Goal: Find specific fact

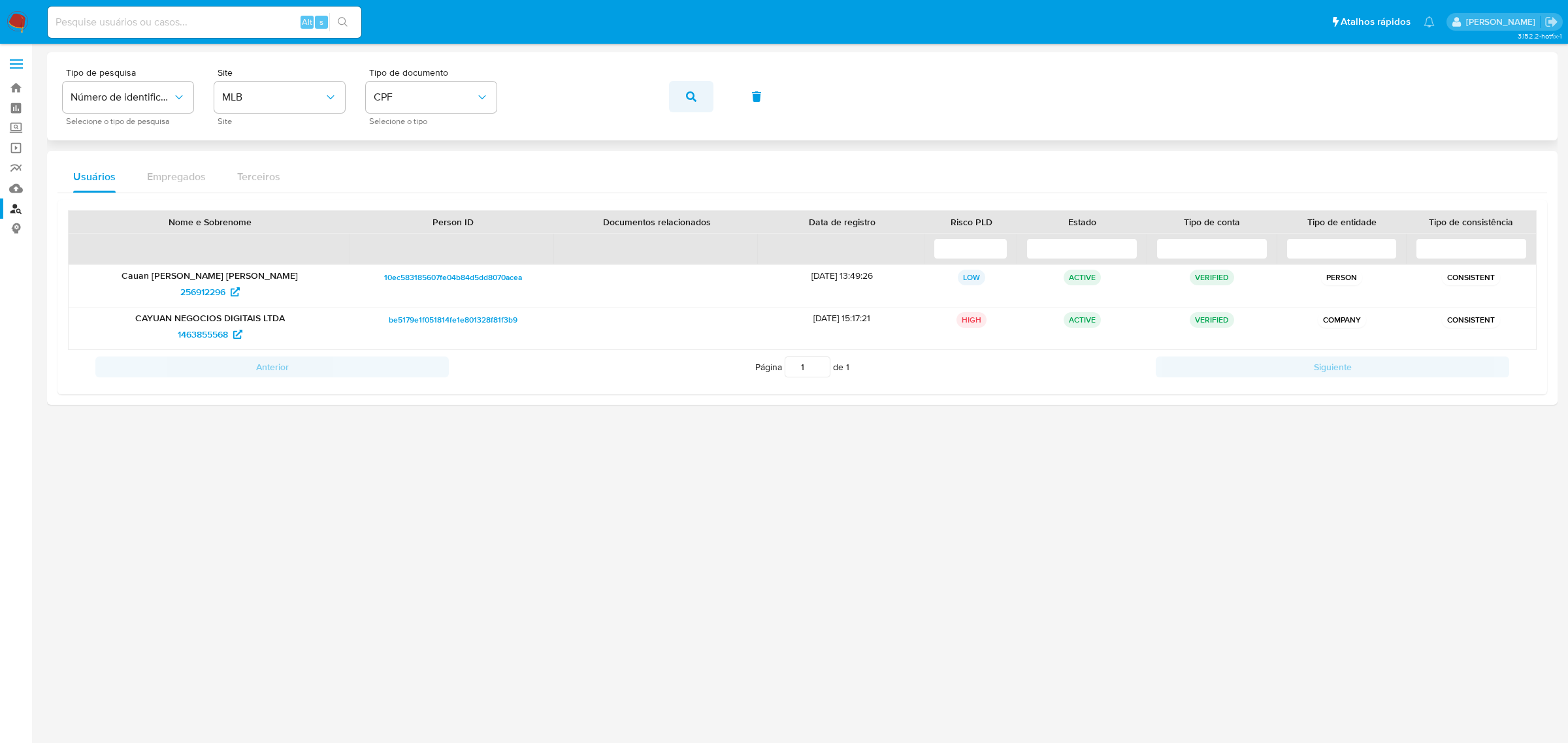
click at [691, 102] on span "button" at bounding box center [691, 96] width 11 height 28
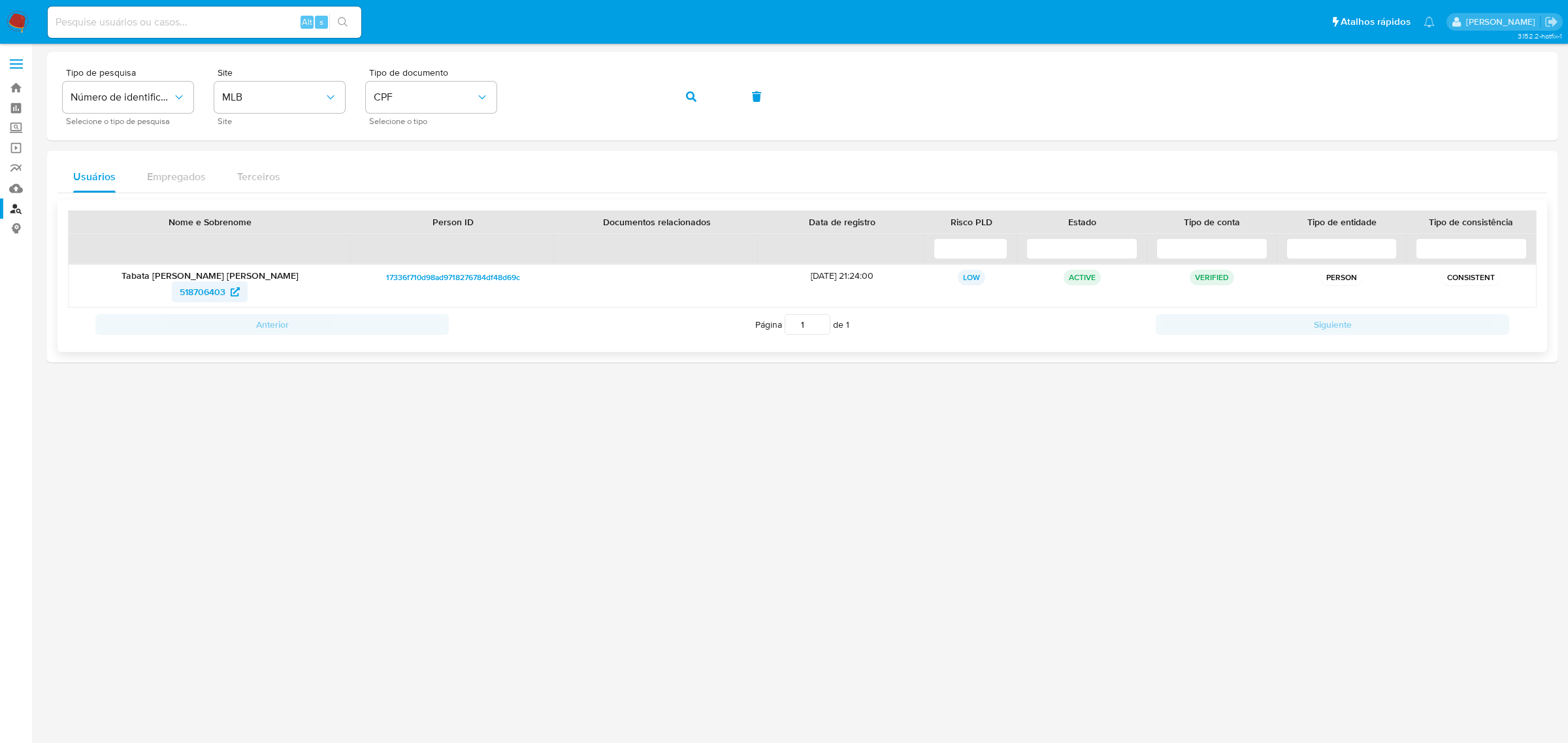
click at [199, 294] on span "518706403" at bounding box center [202, 291] width 46 height 21
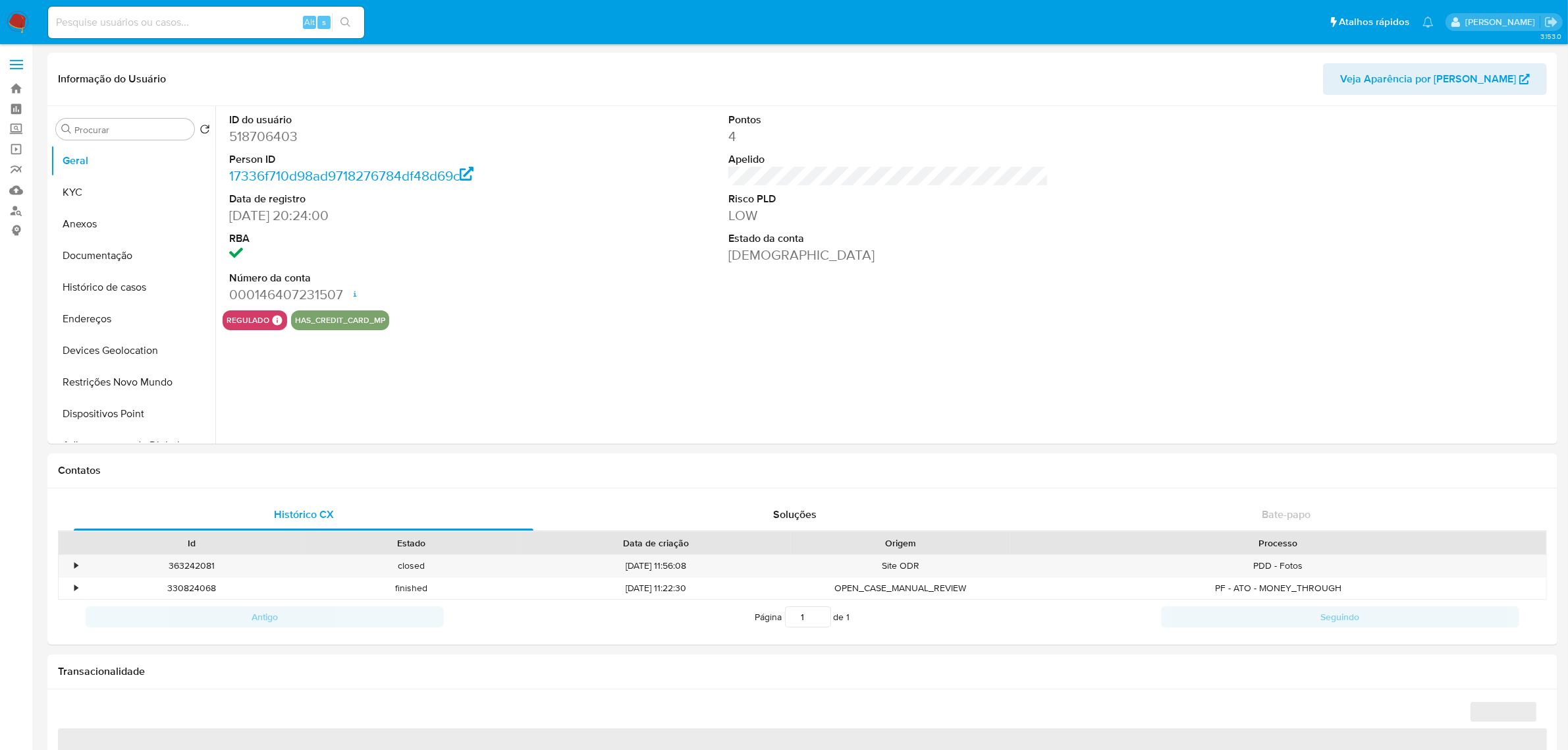
select select "10"
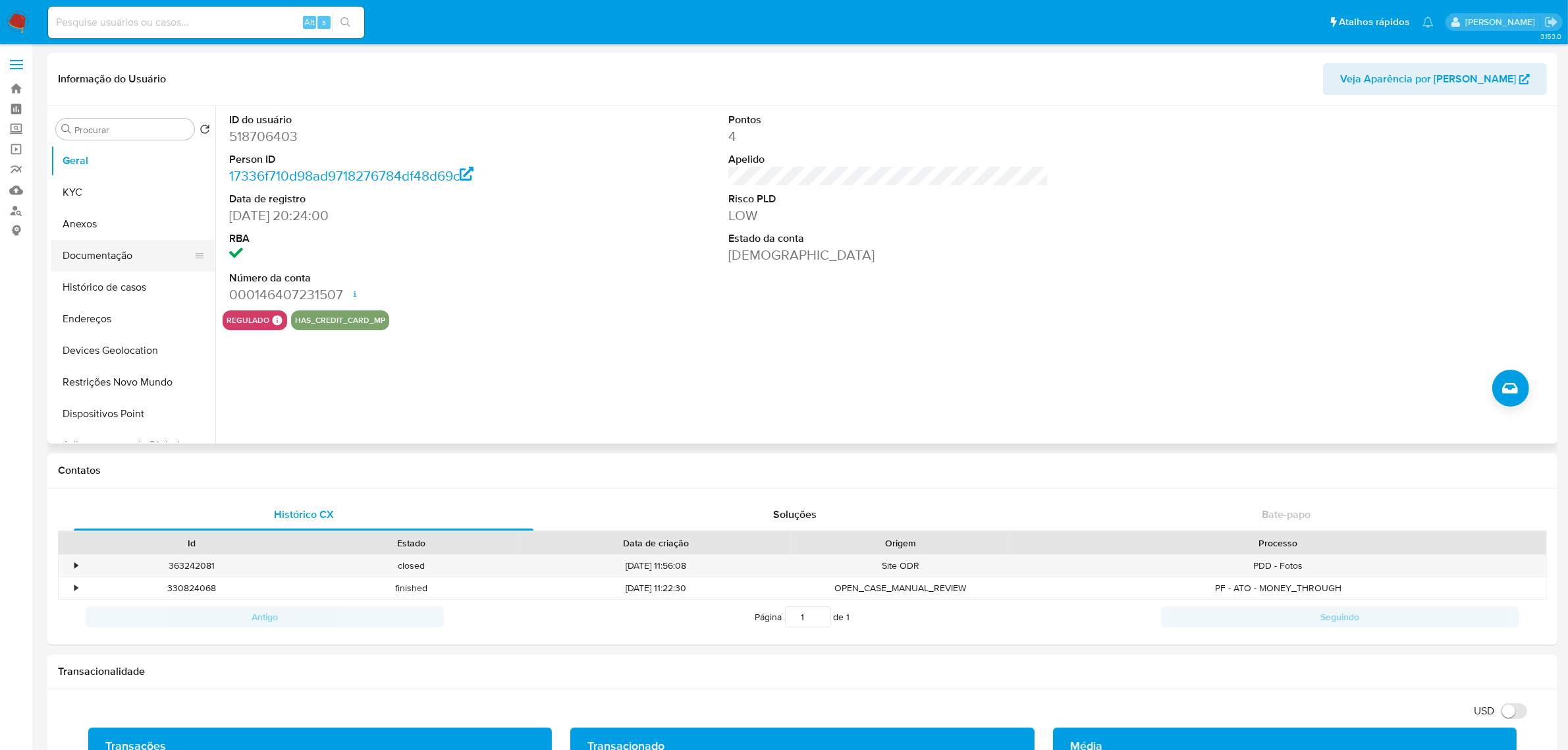
click at [122, 249] on button "Documentação" at bounding box center [127, 255] width 154 height 32
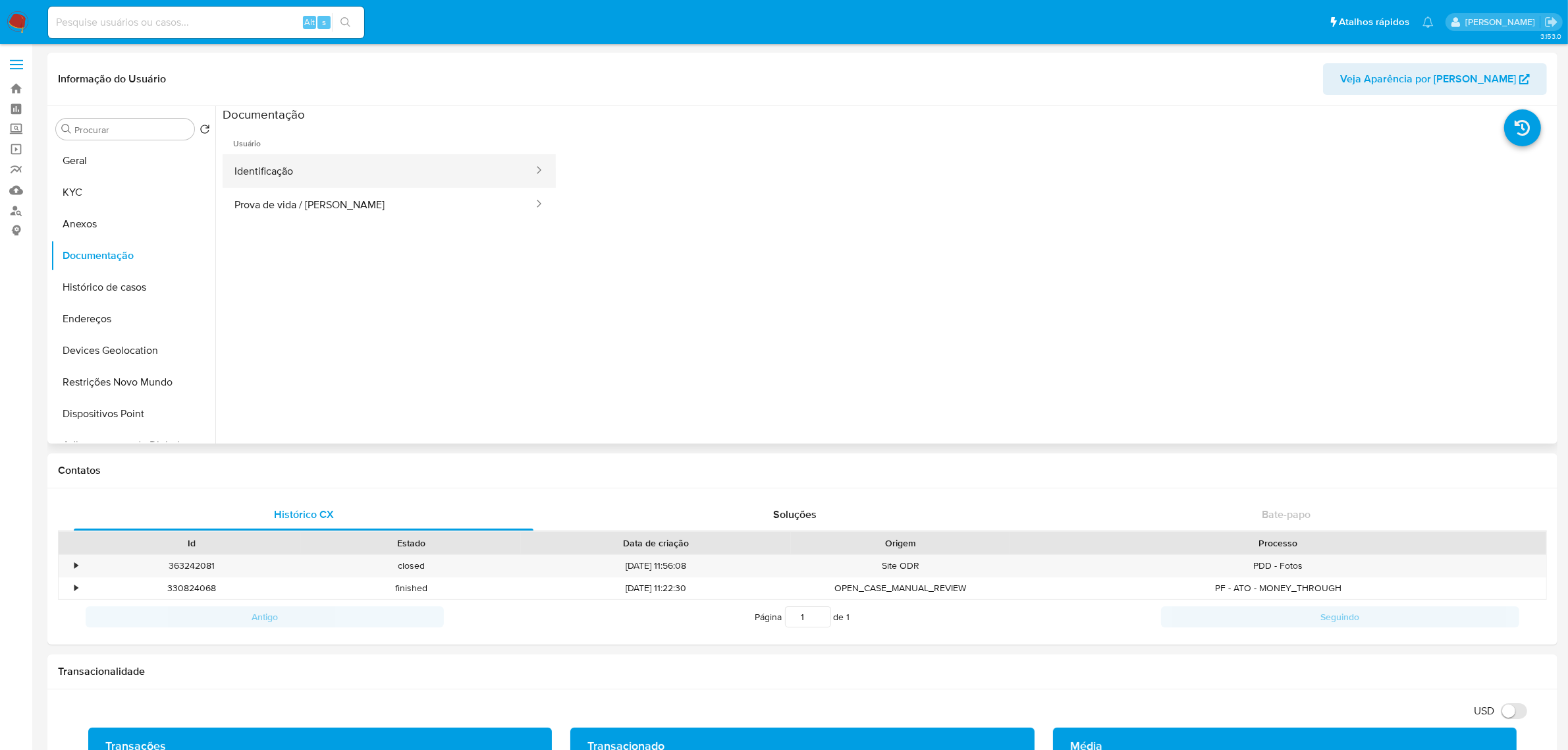
click at [323, 175] on button "Identificação" at bounding box center [378, 170] width 312 height 34
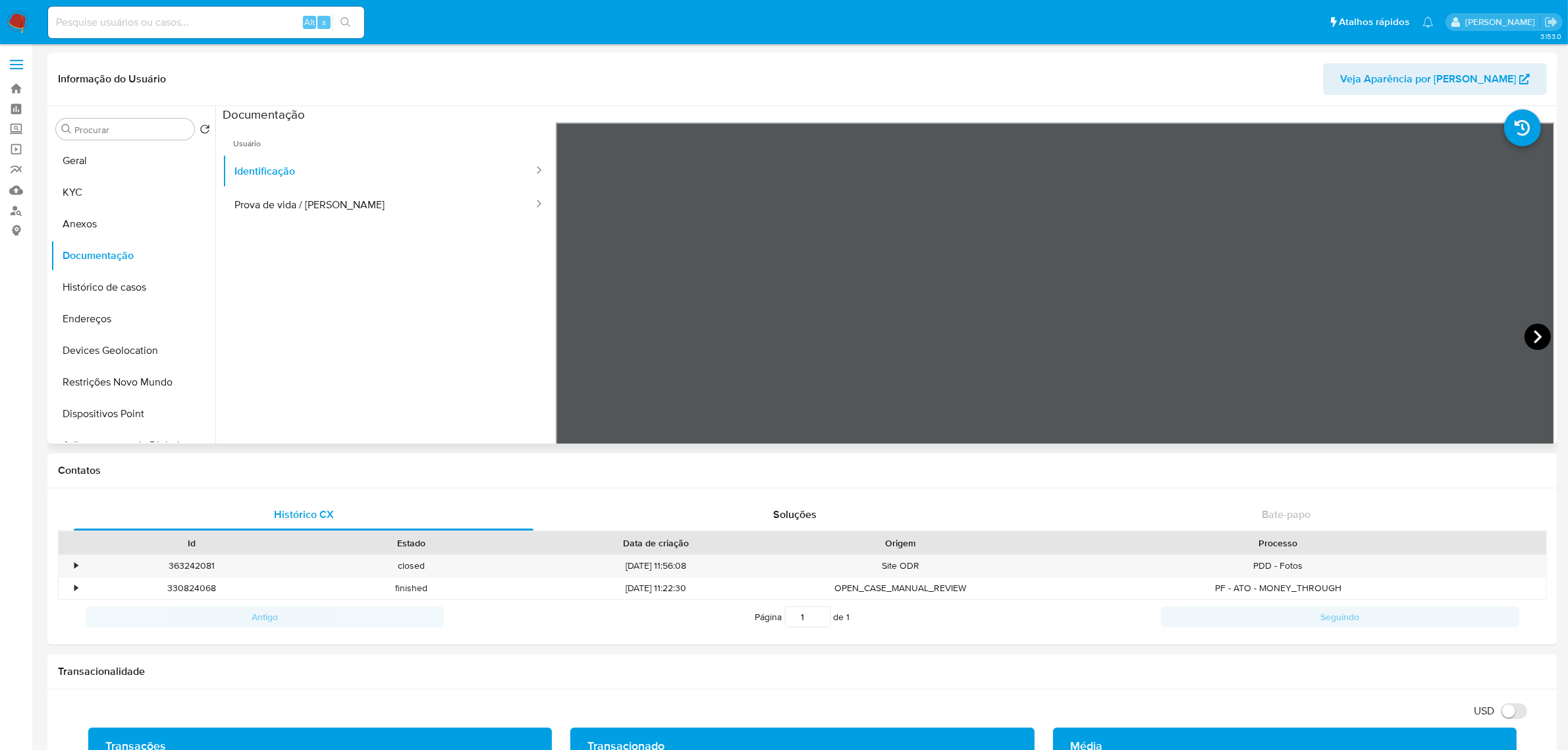
click at [1535, 331] on icon at bounding box center [1537, 336] width 27 height 27
click at [375, 209] on button "Prova de vida / [PERSON_NAME]" at bounding box center [378, 205] width 312 height 34
click at [113, 181] on button "KYC" at bounding box center [127, 192] width 154 height 32
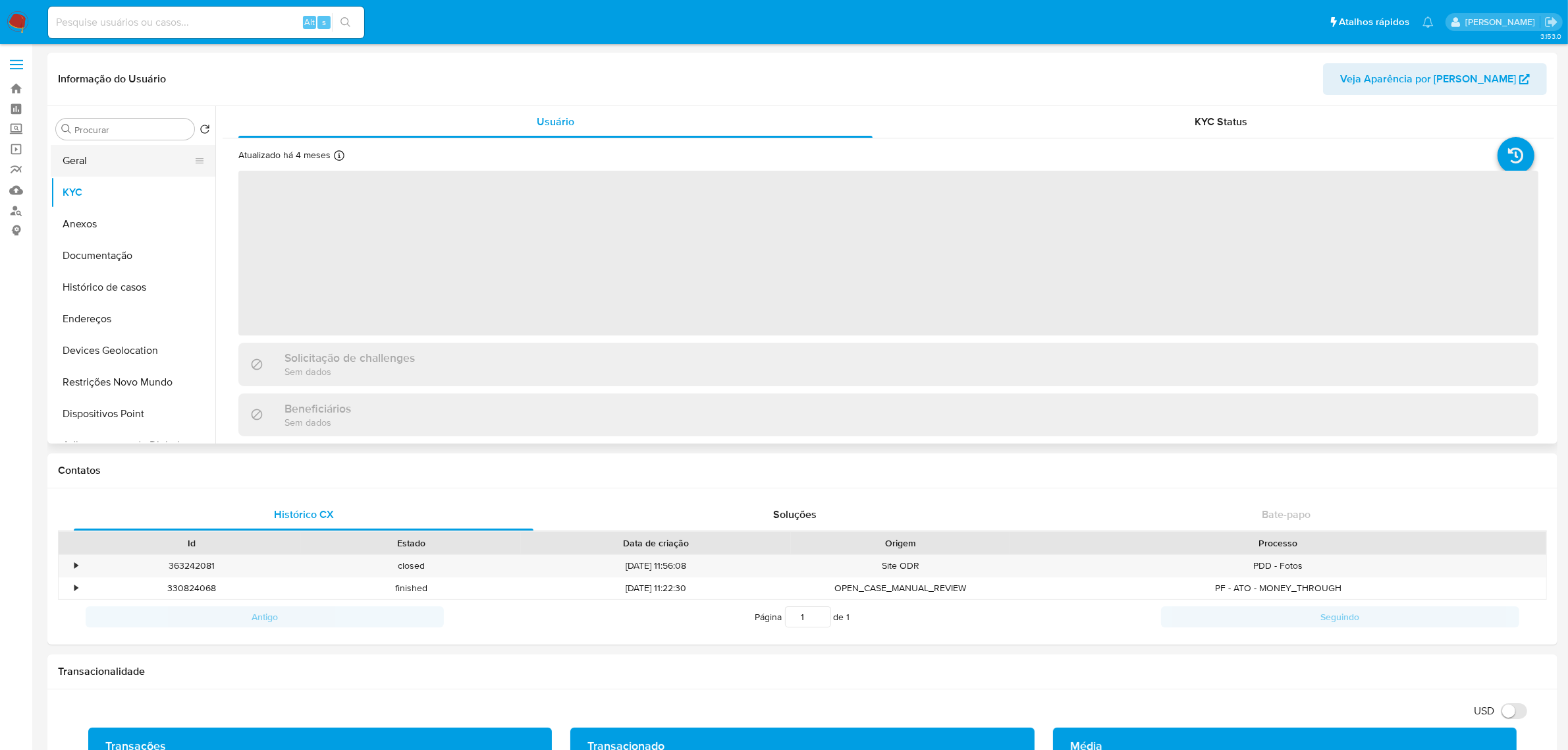
click at [102, 167] on button "Geral" at bounding box center [127, 161] width 154 height 32
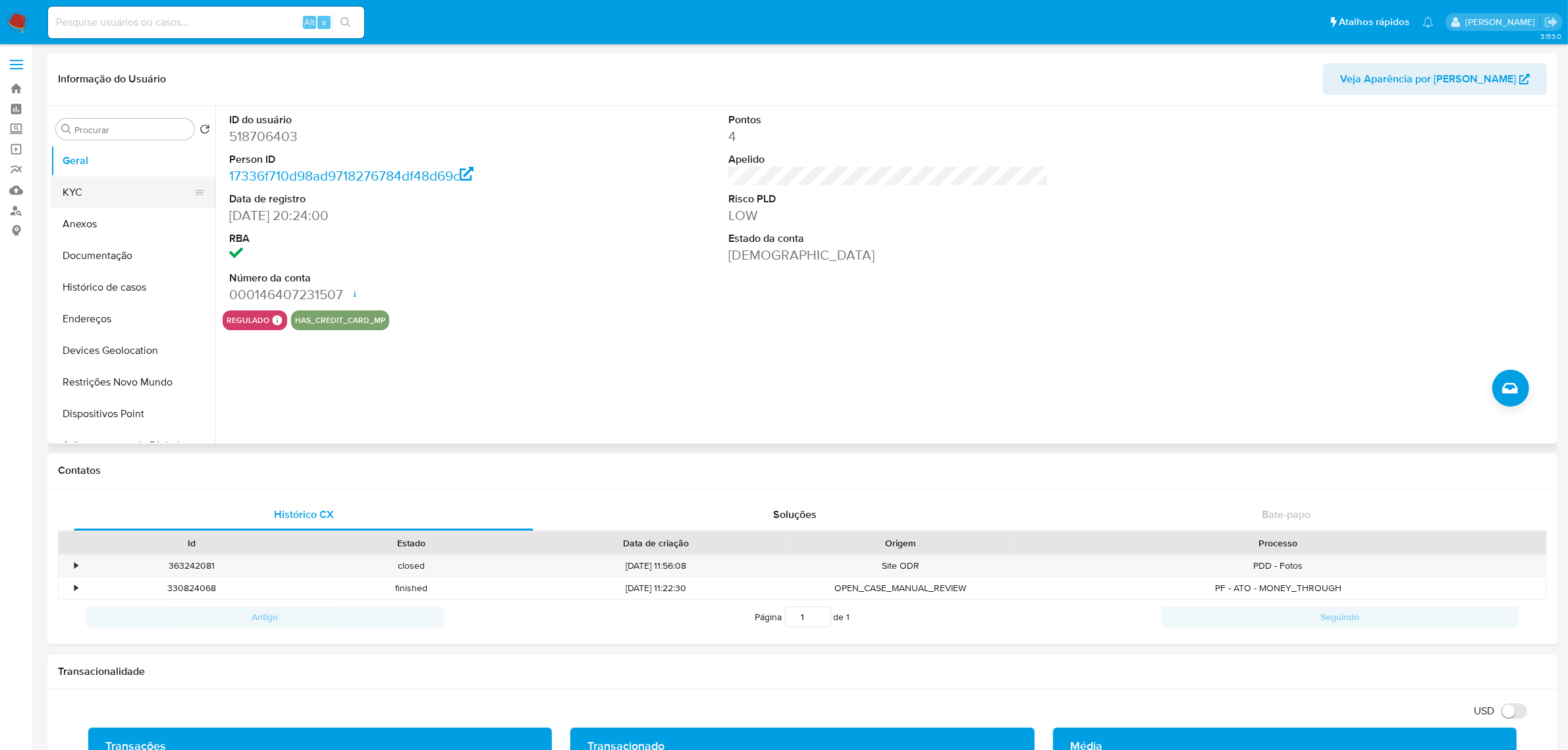
click at [117, 194] on button "KYC" at bounding box center [127, 192] width 154 height 32
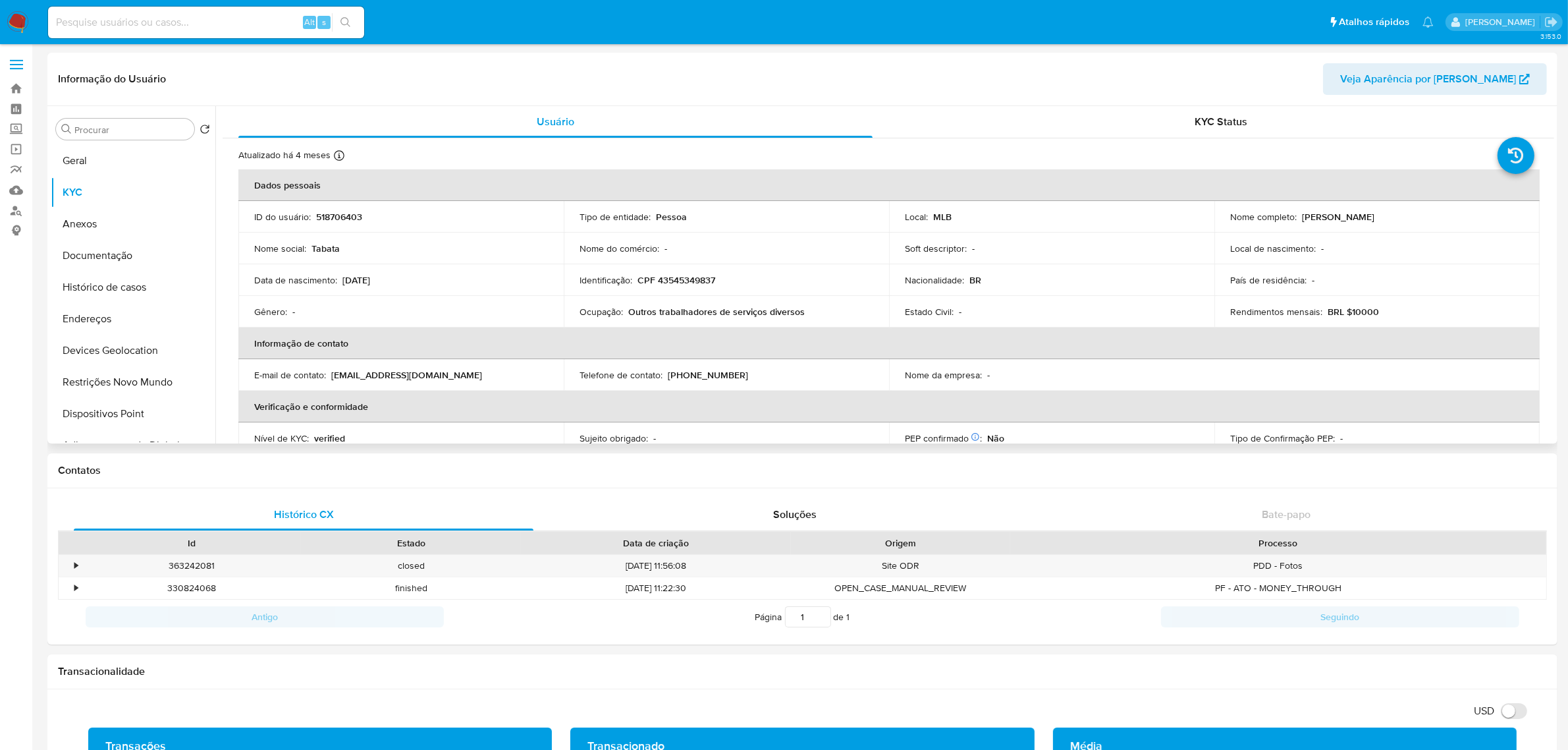
drag, startPoint x: 1305, startPoint y: 218, endPoint x: 1456, endPoint y: 221, distance: 151.0
click at [1456, 221] on div "Nome completo : [PERSON_NAME]" at bounding box center [1377, 217] width 294 height 12
copy p "[PERSON_NAME]"
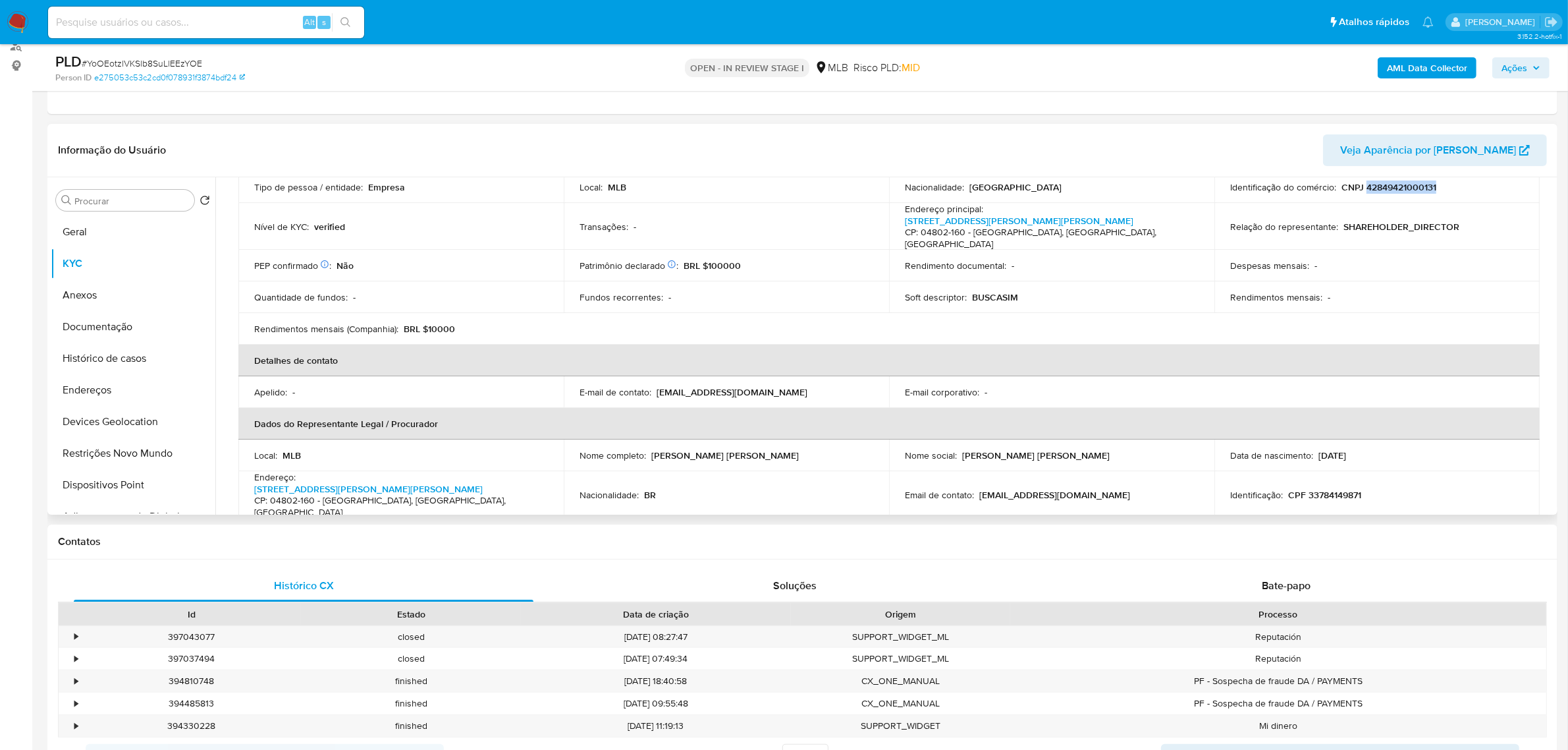
scroll to position [165, 0]
click at [653, 448] on p "Rafael Pavan de Souza" at bounding box center [725, 454] width 148 height 12
drag, startPoint x: 650, startPoint y: 439, endPoint x: 754, endPoint y: 443, distance: 104.1
click at [754, 448] on div "Nome completo : Rafael Pavan de Souza" at bounding box center [726, 454] width 294 height 12
copy p "Rafael Pavan de Souza"
